Goal: Transaction & Acquisition: Purchase product/service

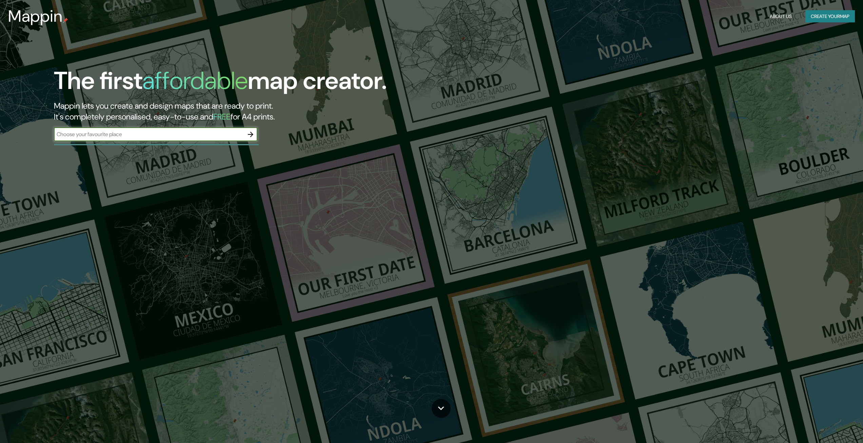
click at [166, 133] on input "text" at bounding box center [149, 134] width 190 height 8
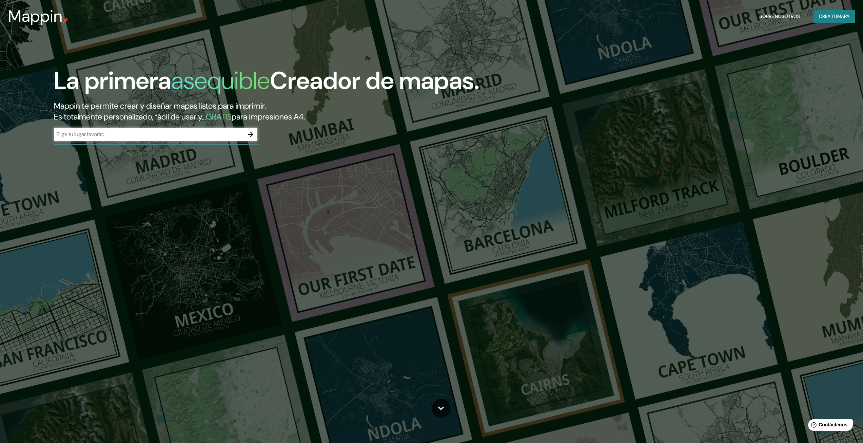
click at [82, 136] on input "text" at bounding box center [149, 134] width 190 height 8
click at [254, 132] on icon "button" at bounding box center [251, 134] width 8 height 8
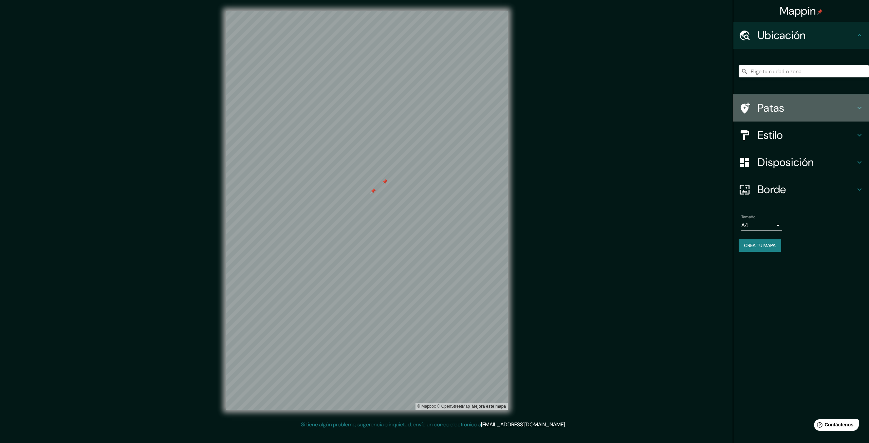
click at [785, 110] on h4 "Patas" at bounding box center [806, 108] width 98 height 14
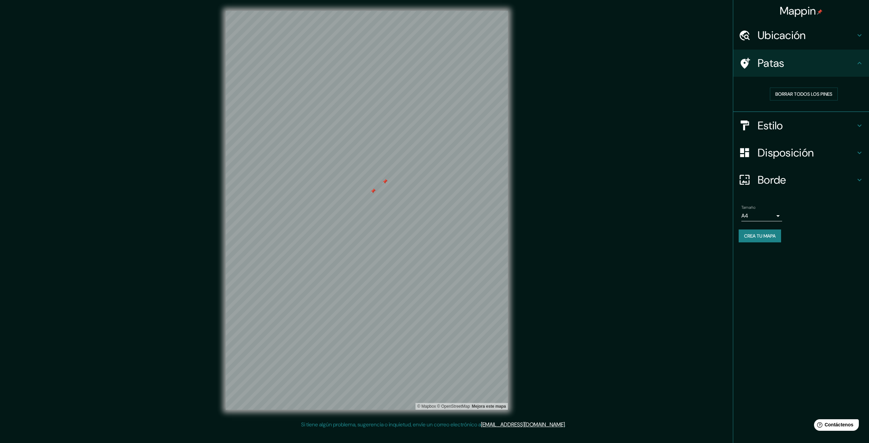
click at [794, 126] on h4 "Estilo" at bounding box center [806, 126] width 98 height 14
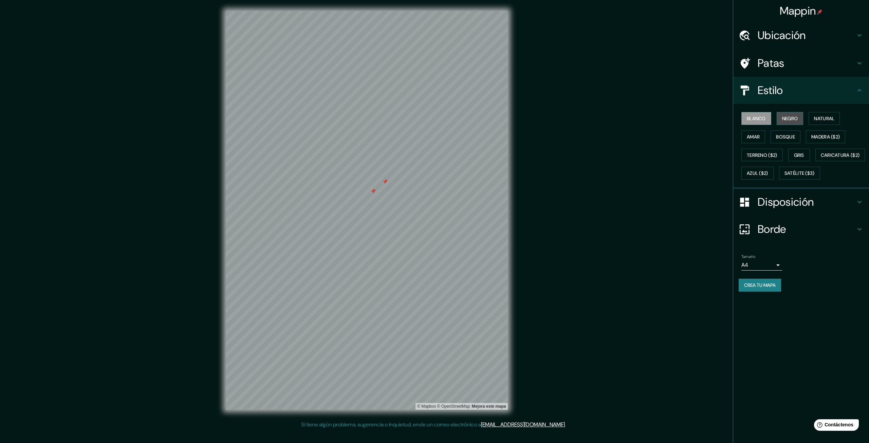
click at [792, 120] on font "Negro" at bounding box center [790, 118] width 16 height 6
click at [753, 117] on font "Blanco" at bounding box center [755, 118] width 19 height 6
click at [827, 136] on font "Madera ($2)" at bounding box center [825, 137] width 29 height 6
click at [788, 135] on font "Bosque" at bounding box center [785, 137] width 19 height 6
click at [765, 119] on font "Blanco" at bounding box center [755, 118] width 19 height 6
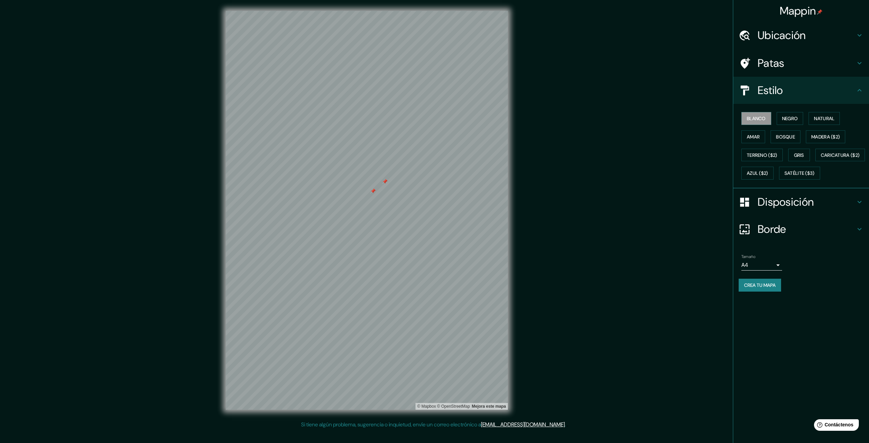
drag, startPoint x: 517, startPoint y: 180, endPoint x: 385, endPoint y: 182, distance: 131.7
click at [385, 181] on div at bounding box center [384, 181] width 5 height 5
click at [349, 215] on div at bounding box center [349, 215] width 5 height 5
